Goal: Transaction & Acquisition: Purchase product/service

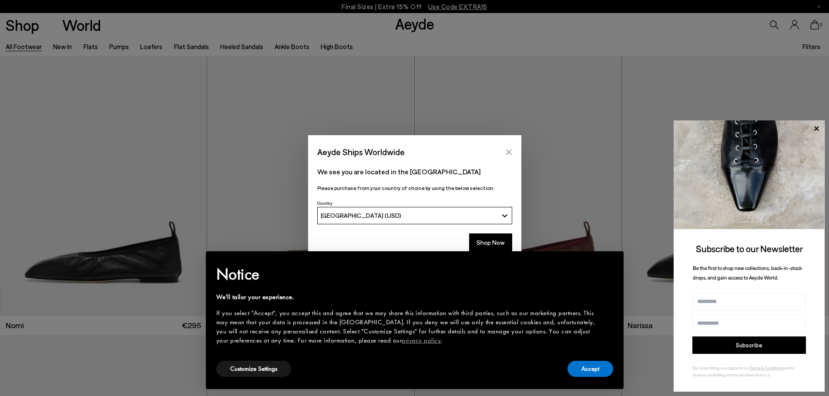
click at [507, 147] on button "Close" at bounding box center [508, 152] width 13 height 13
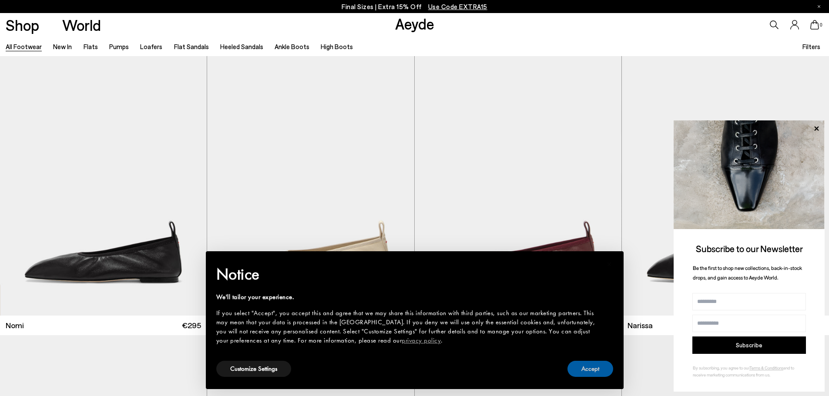
click at [571, 366] on button "Accept" at bounding box center [590, 369] width 46 height 16
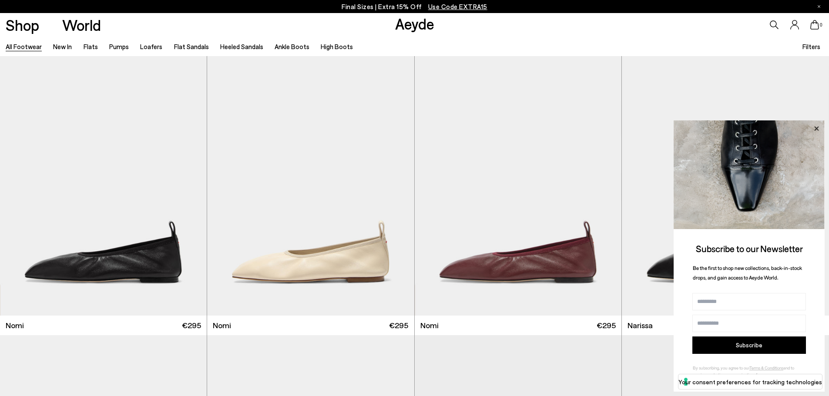
click at [814, 127] on icon at bounding box center [816, 128] width 11 height 11
click at [818, 127] on icon at bounding box center [816, 128] width 4 height 4
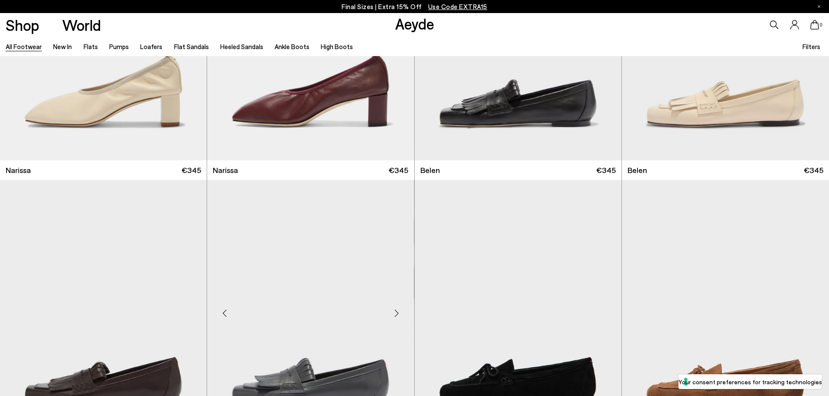
scroll to position [479, 0]
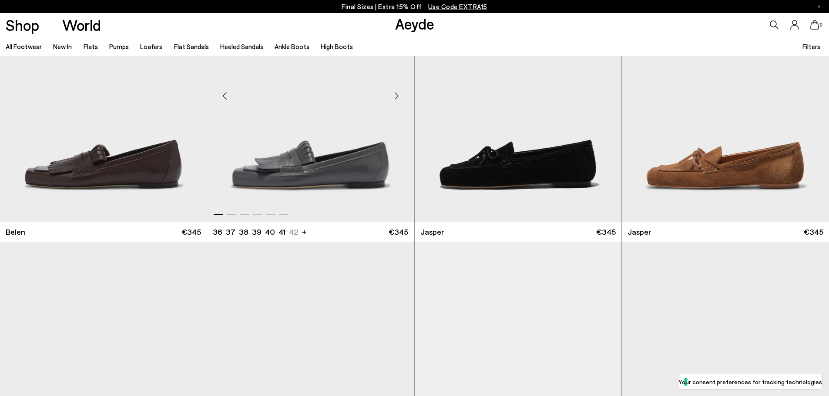
scroll to position [696, 0]
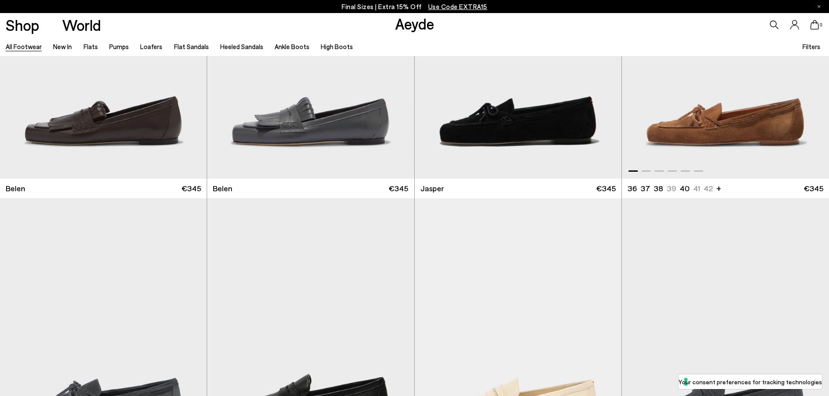
click at [749, 132] on img "1 / 6" at bounding box center [725, 49] width 207 height 260
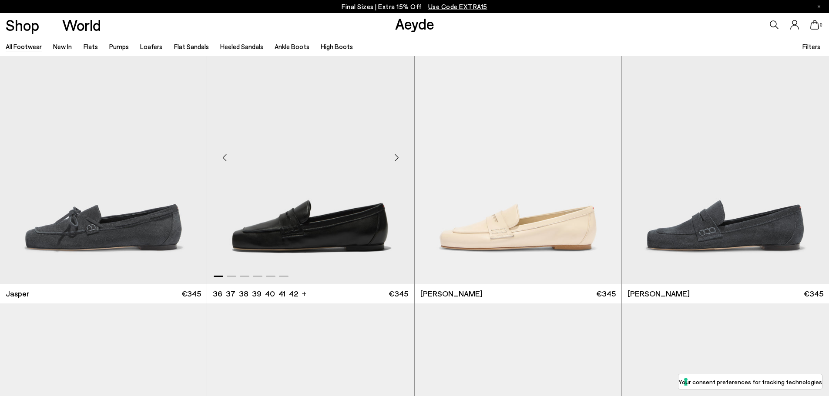
scroll to position [914, 0]
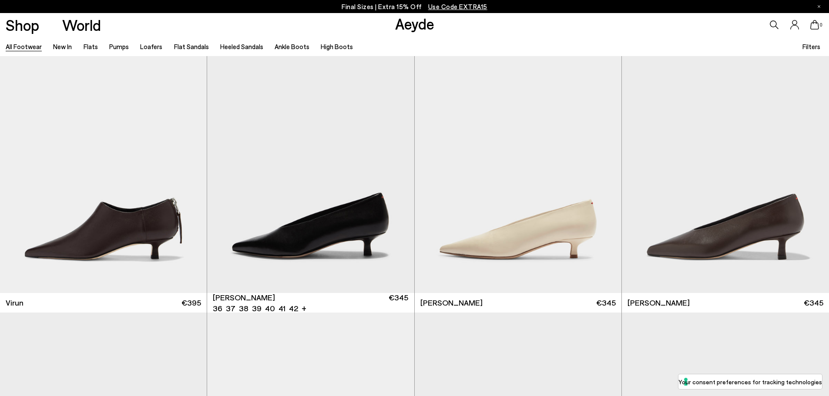
scroll to position [3699, 0]
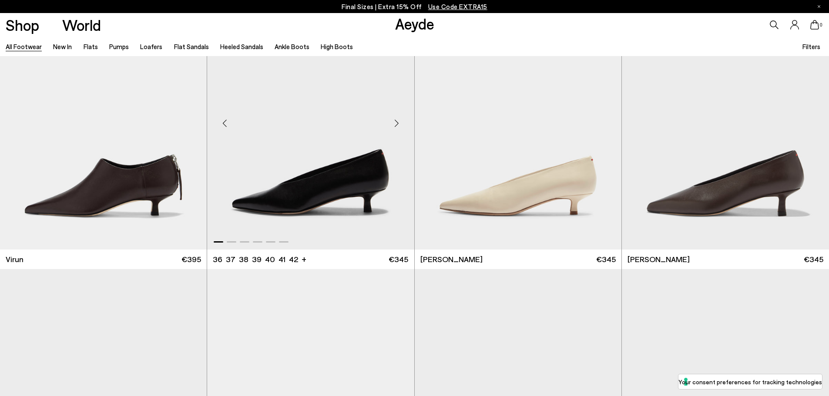
click at [296, 206] on img "1 / 6" at bounding box center [310, 120] width 207 height 260
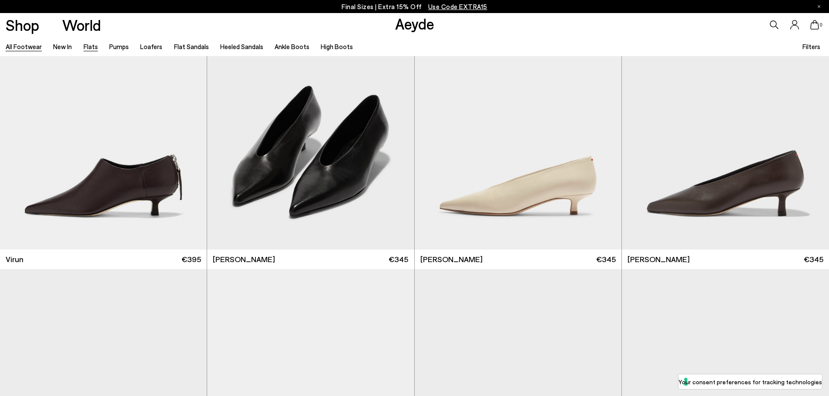
click at [88, 46] on link "Flats" at bounding box center [91, 47] width 14 height 8
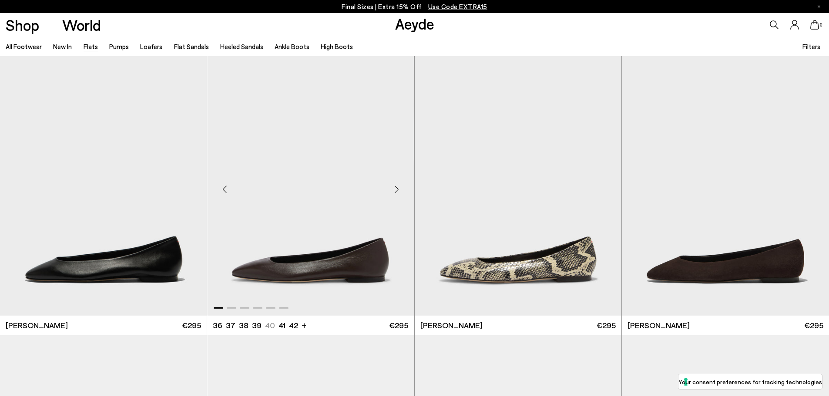
click at [329, 272] on img "1 / 6" at bounding box center [310, 186] width 207 height 260
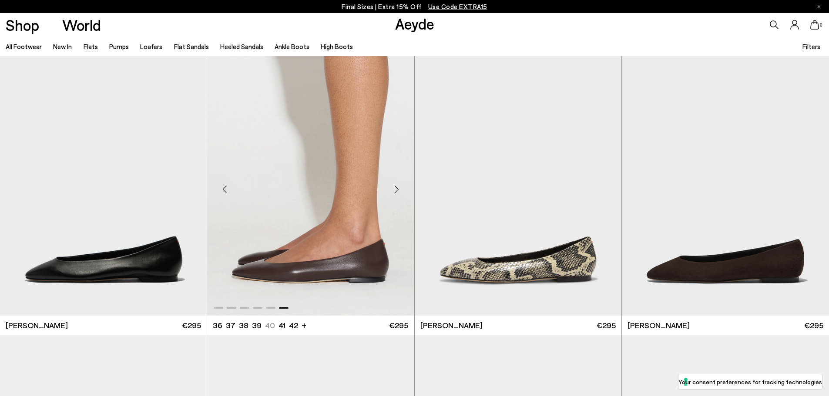
click at [316, 259] on img "6 / 6" at bounding box center [310, 186] width 207 height 260
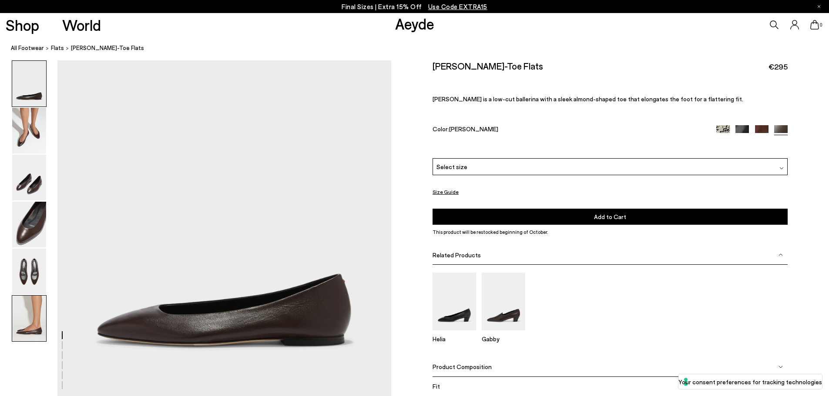
click at [21, 322] on img at bounding box center [29, 319] width 34 height 46
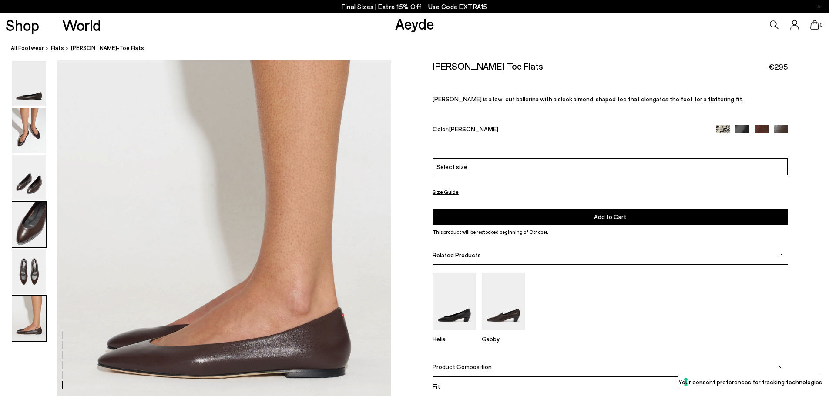
click at [31, 235] on img at bounding box center [29, 225] width 34 height 46
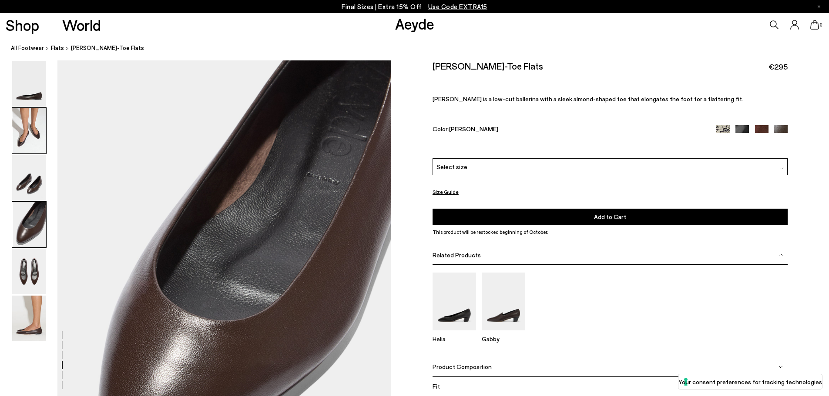
click at [27, 135] on img at bounding box center [29, 131] width 34 height 46
